Goal: Navigation & Orientation: Find specific page/section

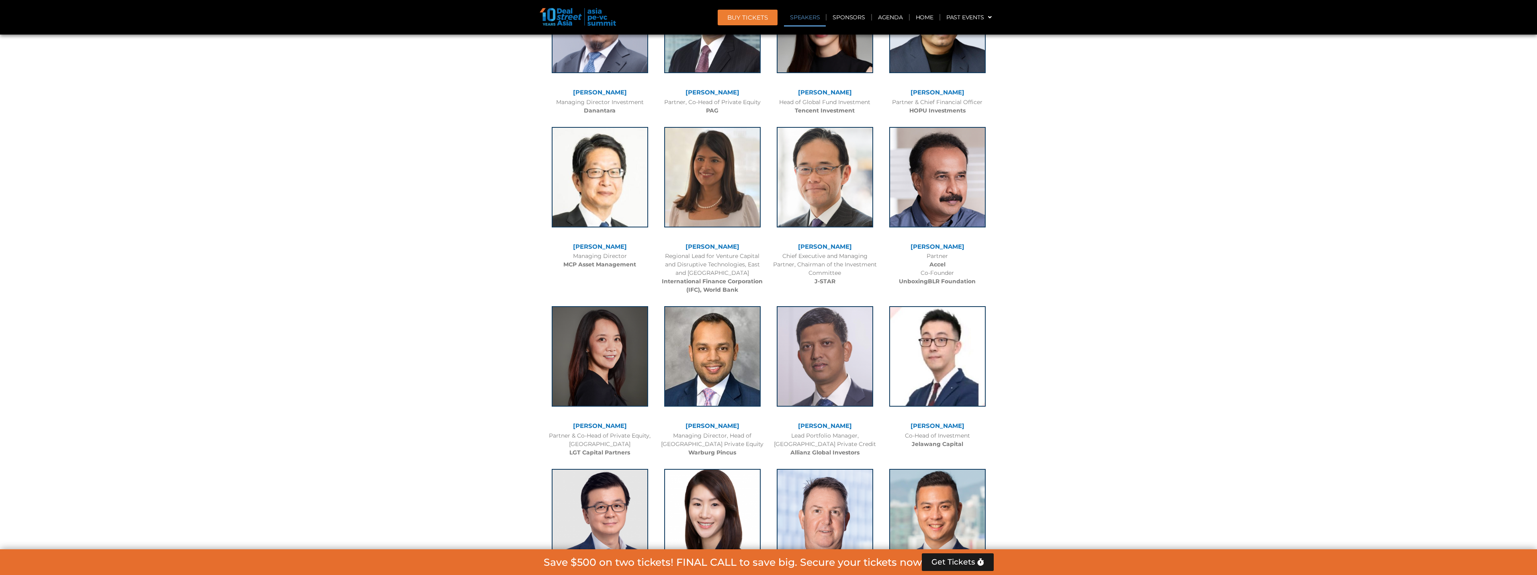
scroll to position [924, 0]
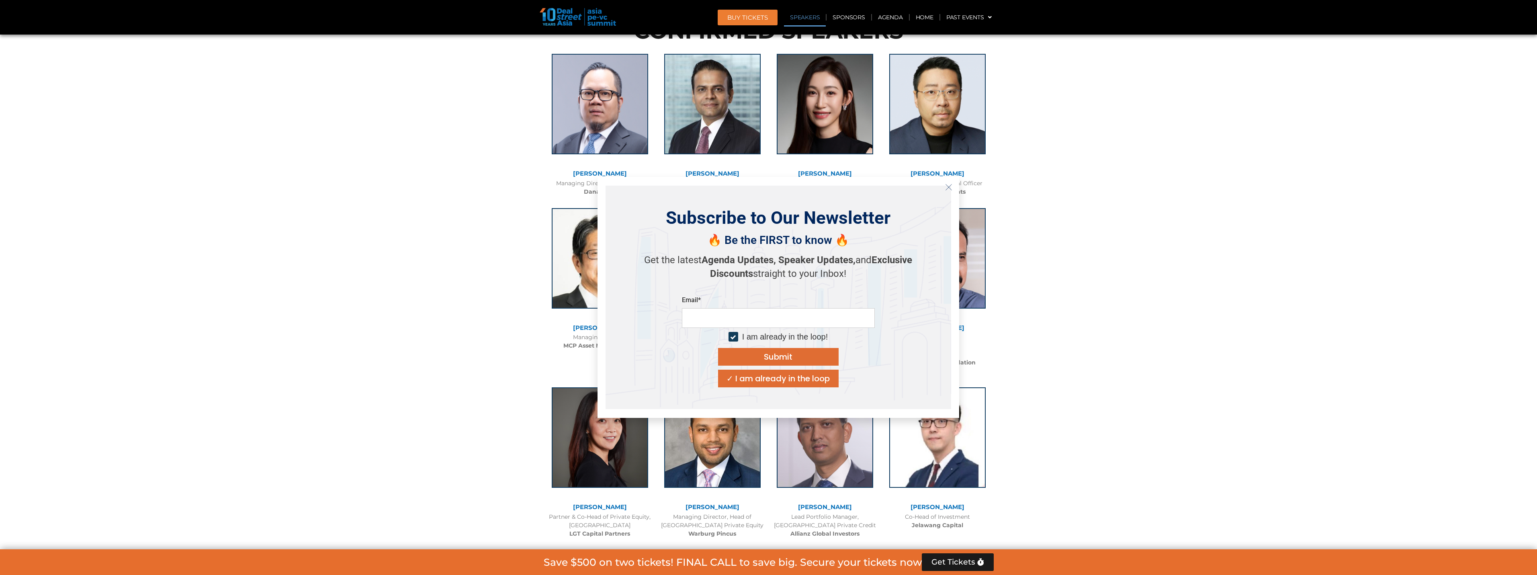
click at [949, 186] on icon "Close" at bounding box center [948, 187] width 7 height 7
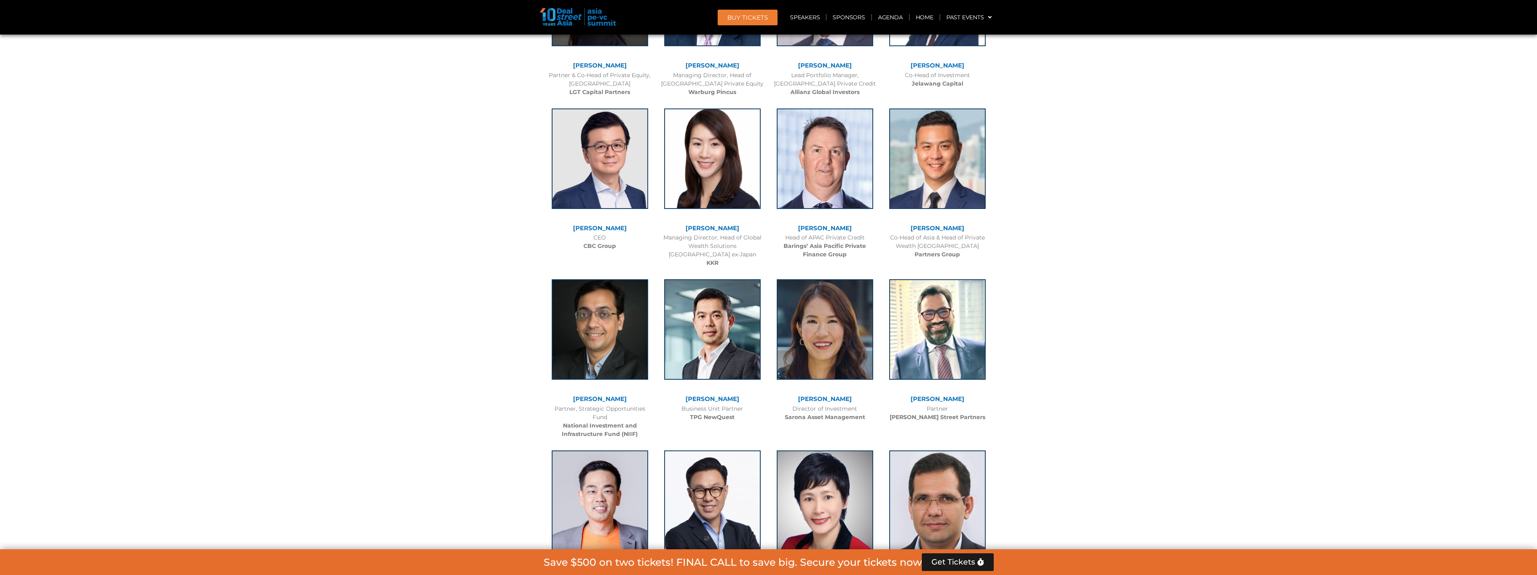
scroll to position [1367, 0]
click at [725, 227] on link "[PERSON_NAME]" at bounding box center [713, 228] width 54 height 8
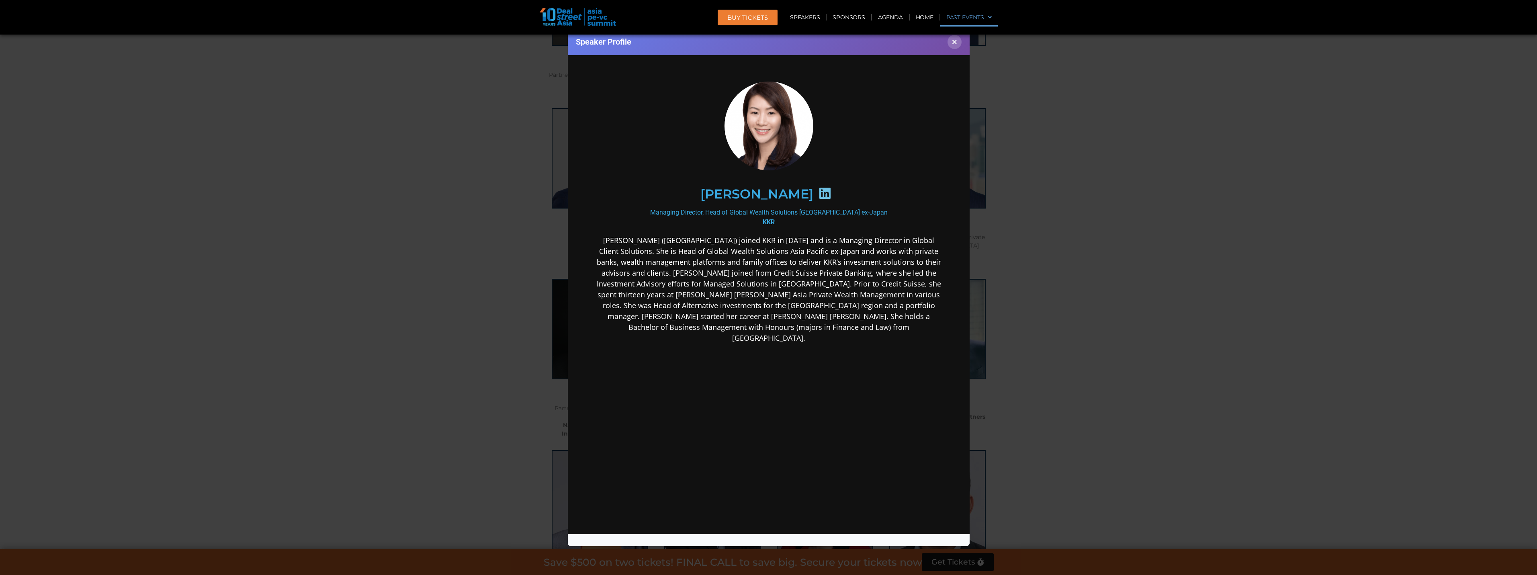
scroll to position [0, 0]
click at [953, 43] on button "×" at bounding box center [955, 42] width 14 height 14
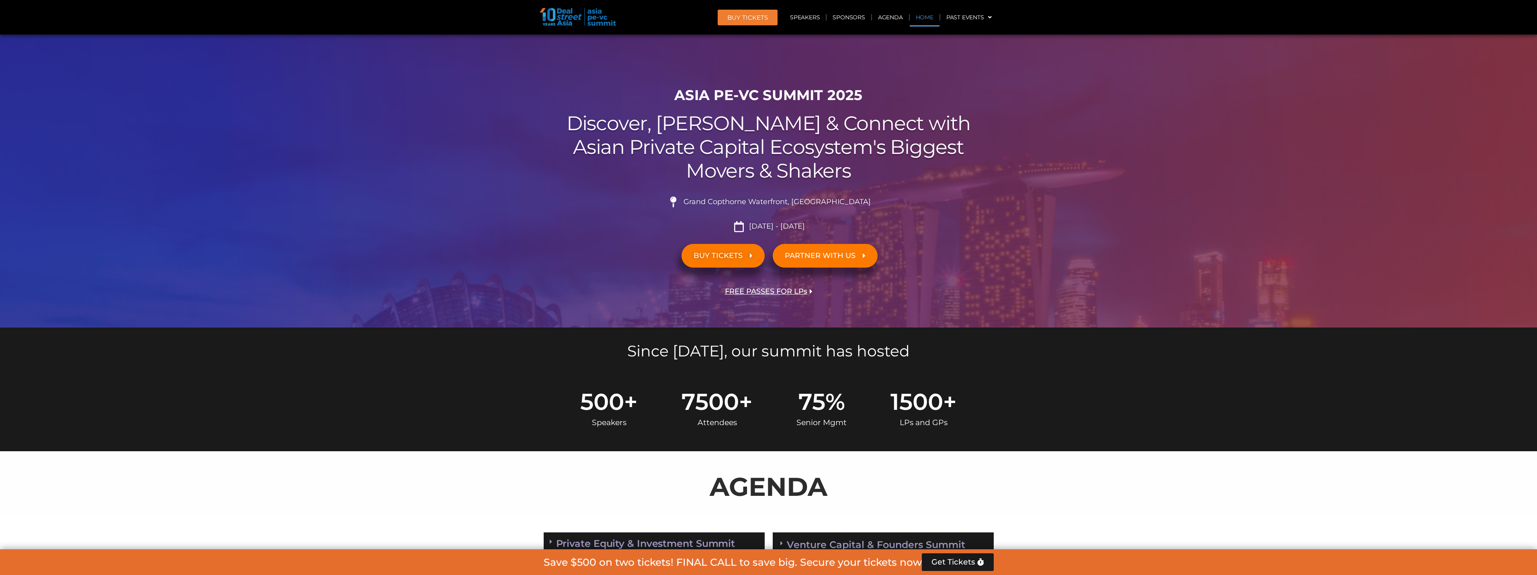
click at [925, 17] on link "Home" at bounding box center [925, 17] width 30 height 18
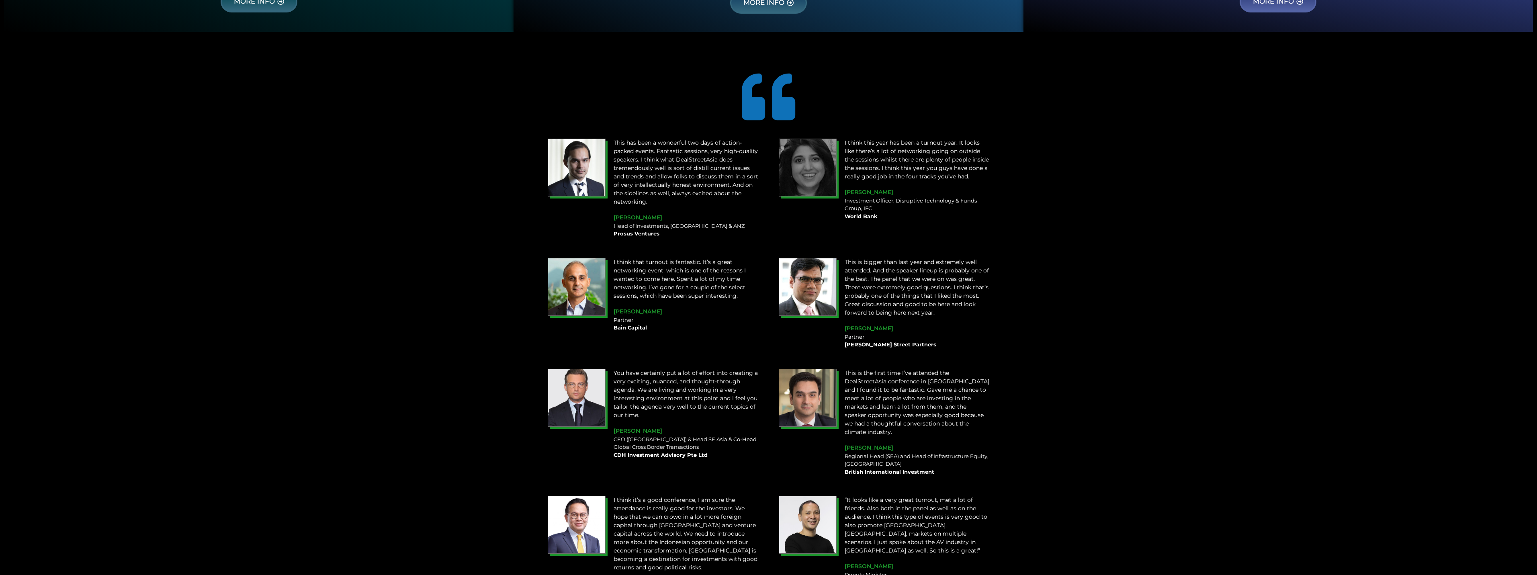
scroll to position [563, 0]
